Goal: Task Accomplishment & Management: Manage account settings

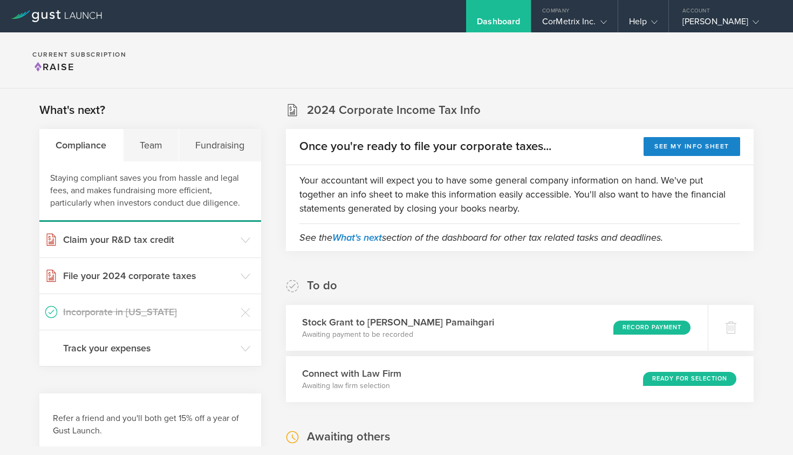
scroll to position [223, 0]
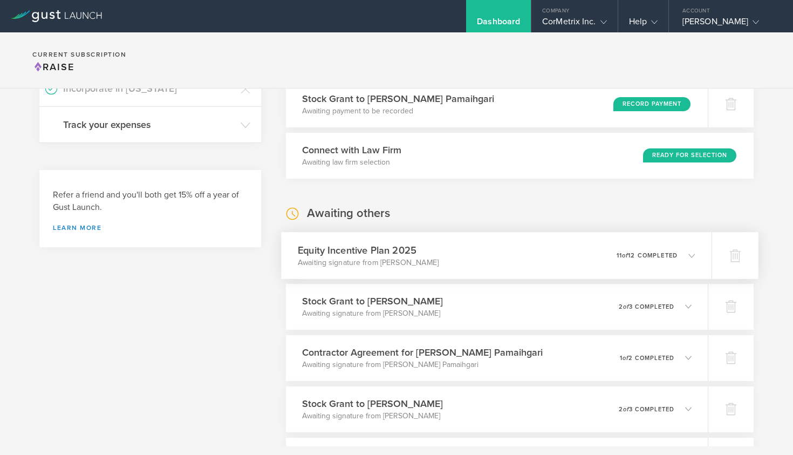
click at [677, 249] on div "0 undeliverable 11 of 12 completed" at bounding box center [655, 255] width 79 height 18
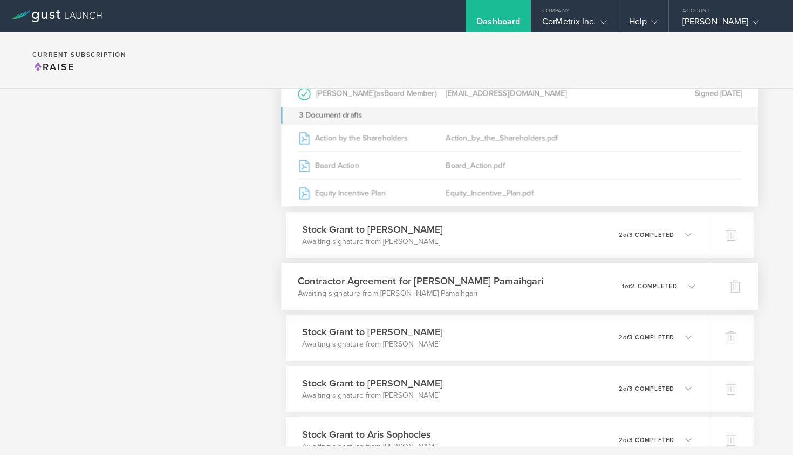
scroll to position [754, 0]
click at [696, 283] on div "Contractor Agreement for [PERSON_NAME] Pamaihgari Awaiting signature from [PERS…" at bounding box center [496, 285] width 430 height 47
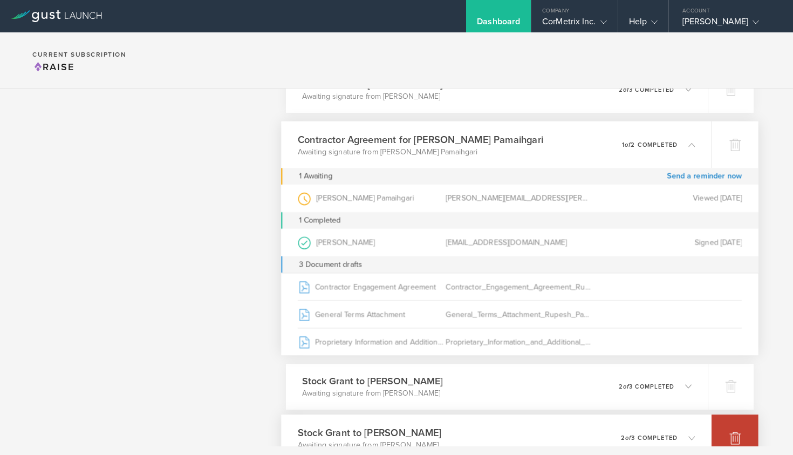
scroll to position [371, 0]
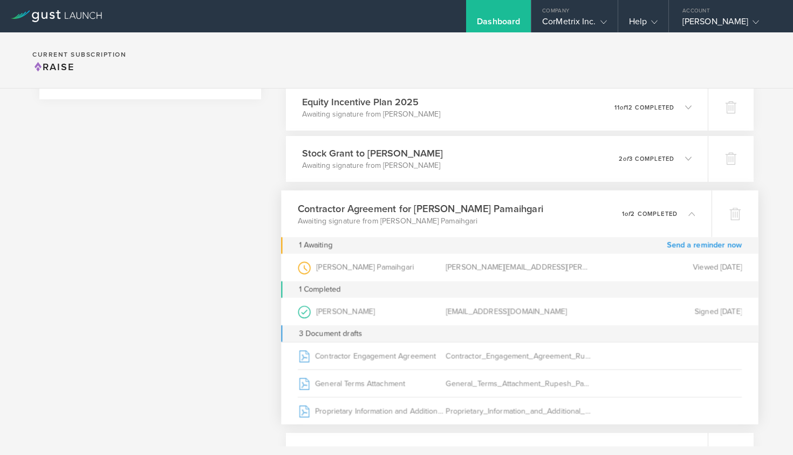
click at [695, 246] on link "Send a reminder now" at bounding box center [703, 245] width 75 height 17
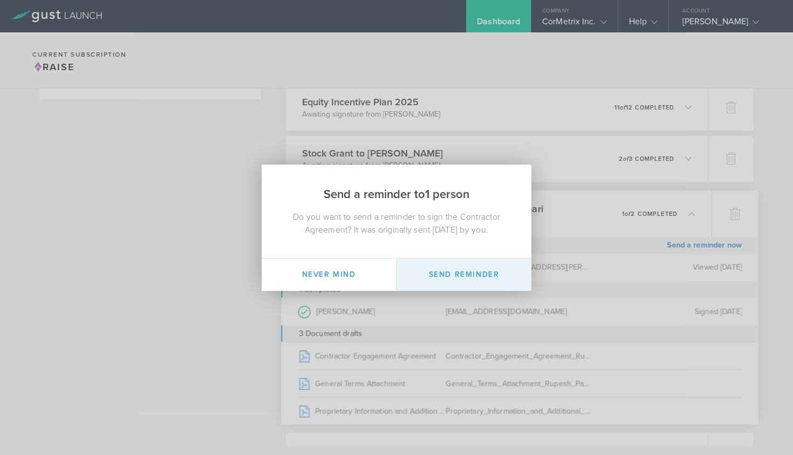
click at [464, 267] on button "Send Reminder" at bounding box center [463, 274] width 135 height 32
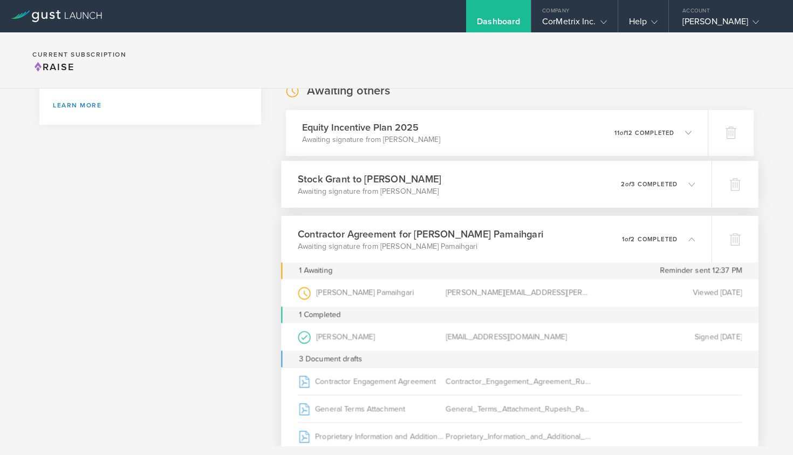
scroll to position [342, 0]
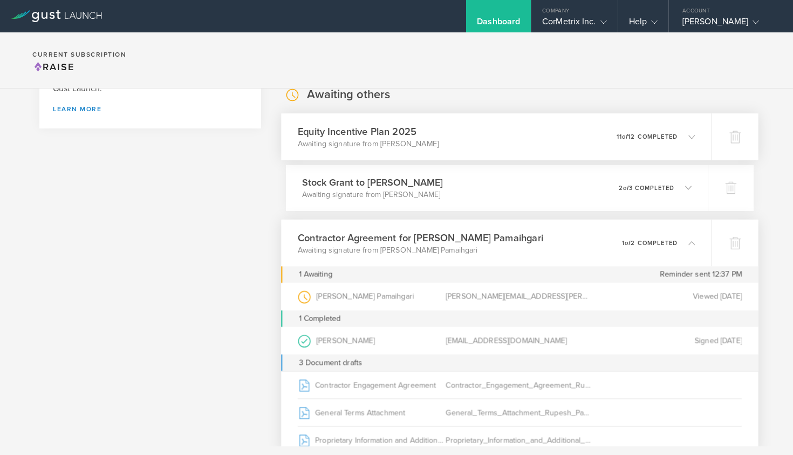
click at [686, 137] on icon at bounding box center [686, 137] width 18 height 10
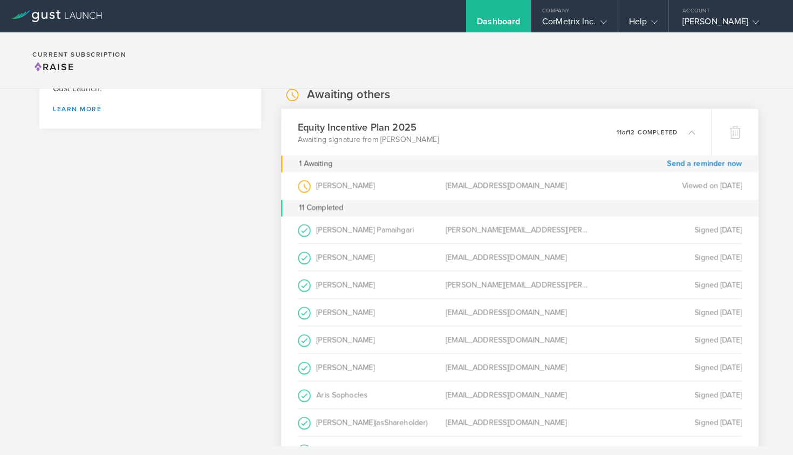
click at [691, 129] on icon at bounding box center [691, 131] width 6 height 6
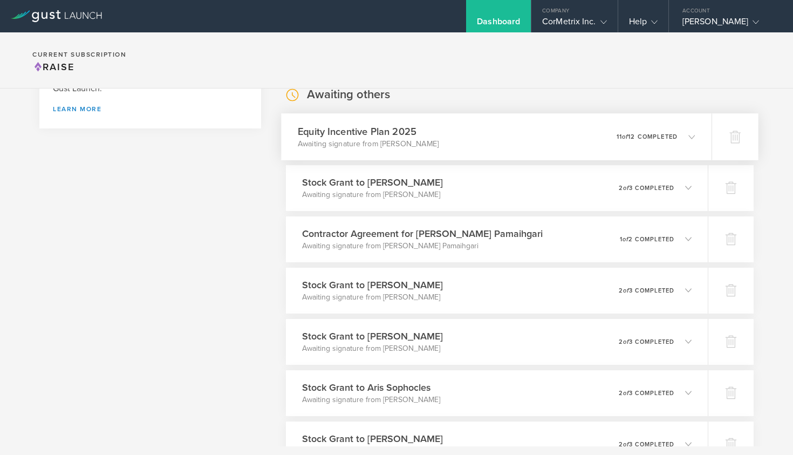
click at [693, 127] on div "Equity Incentive Plan 2025 Awaiting signature from [PERSON_NAME] 0 undeliverabl…" at bounding box center [496, 136] width 430 height 47
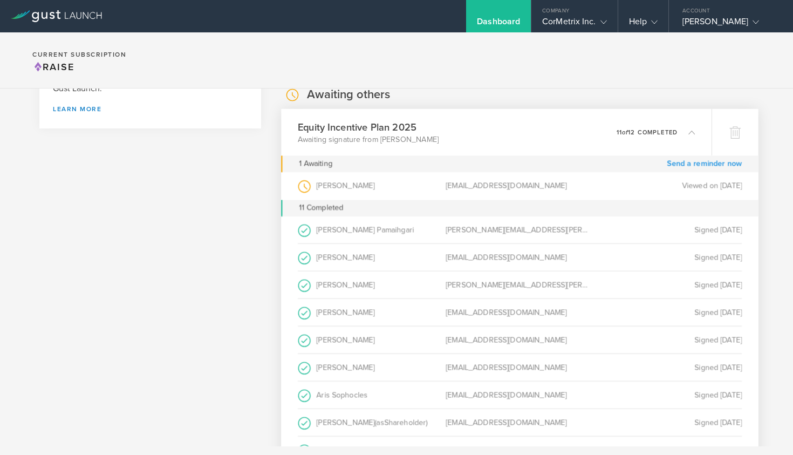
click at [691, 167] on link "Send a reminder now" at bounding box center [703, 163] width 75 height 17
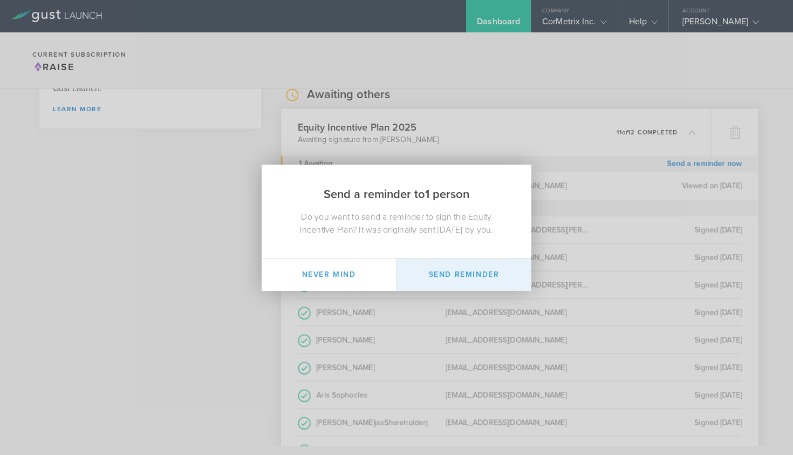
click at [483, 270] on button "Send Reminder" at bounding box center [463, 274] width 135 height 32
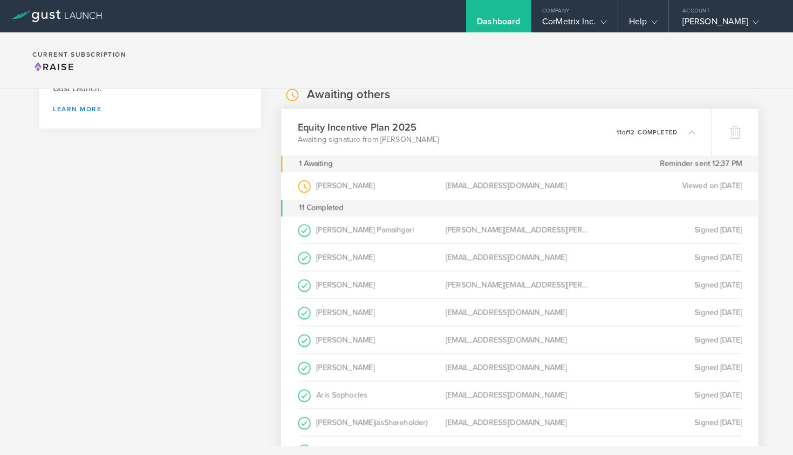
click at [689, 132] on icon at bounding box center [691, 131] width 6 height 6
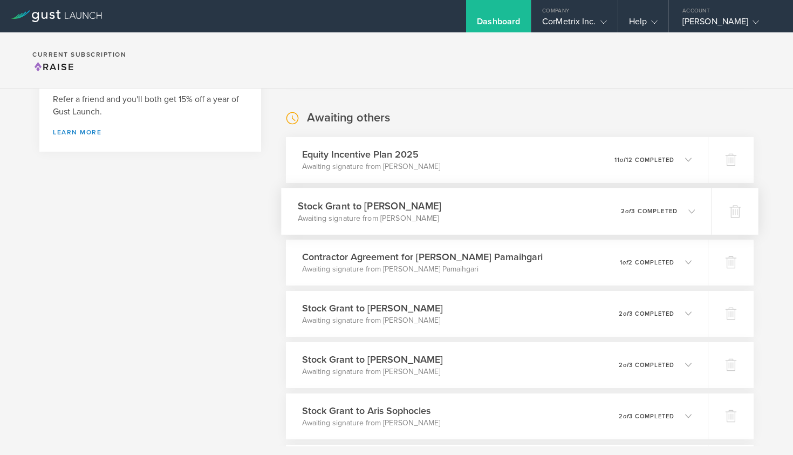
scroll to position [319, 0]
click at [687, 209] on icon at bounding box center [686, 211] width 18 height 10
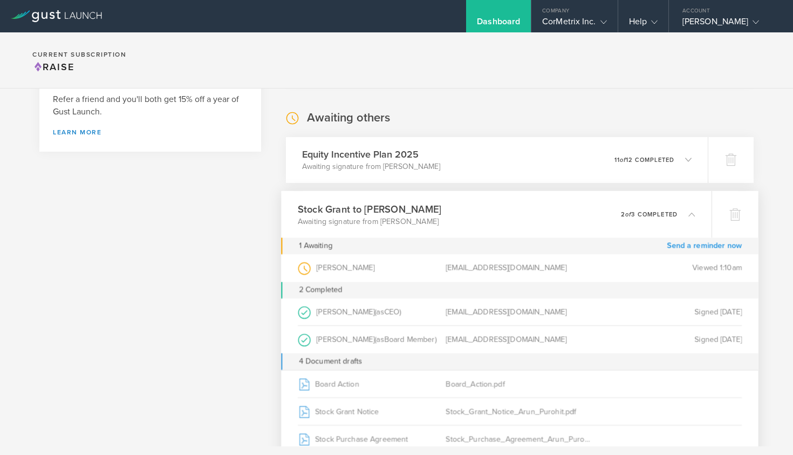
click at [691, 244] on link "Send a reminder now" at bounding box center [703, 245] width 75 height 17
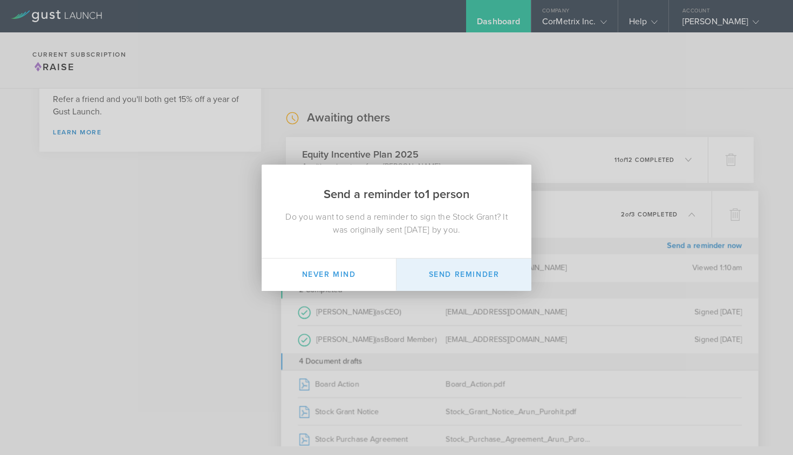
click at [478, 272] on button "Send Reminder" at bounding box center [463, 274] width 135 height 32
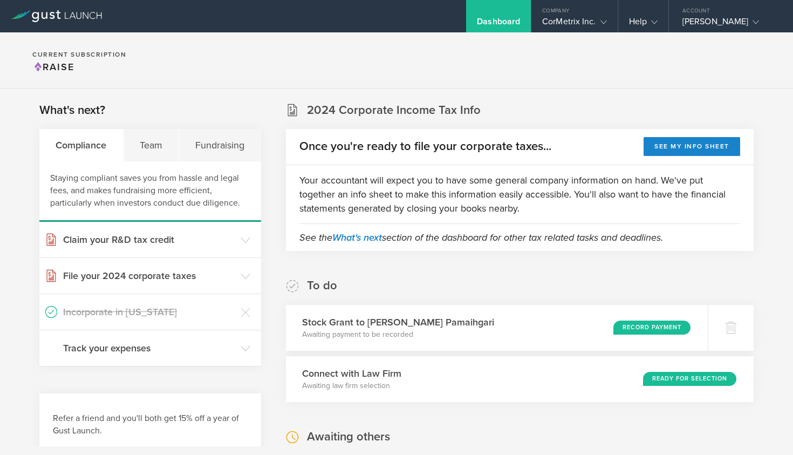
scroll to position [0, 0]
